Goal: Task Accomplishment & Management: Use online tool/utility

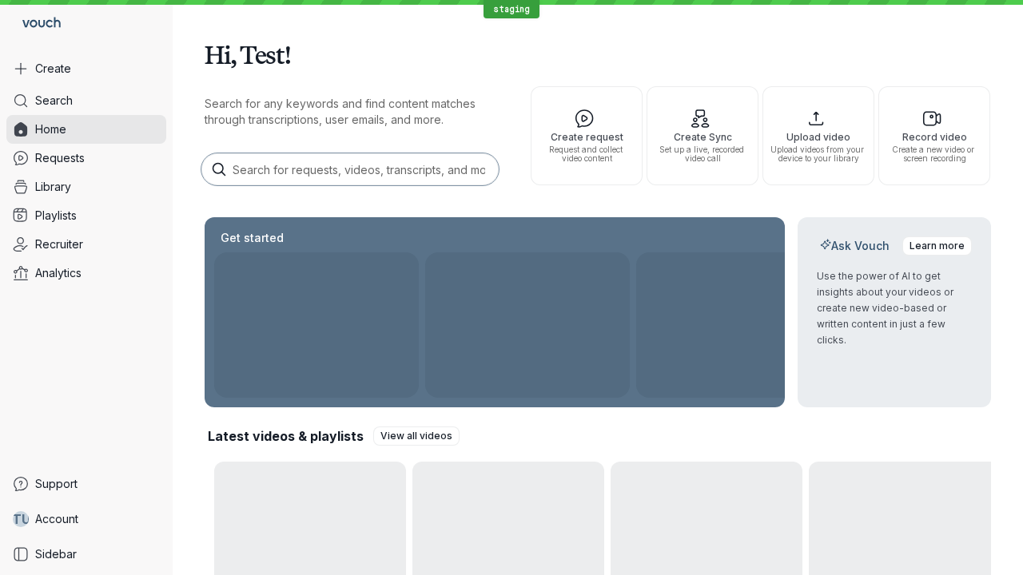
click at [86, 69] on button "Create" at bounding box center [86, 68] width 160 height 29
